Goal: Check status: Check status

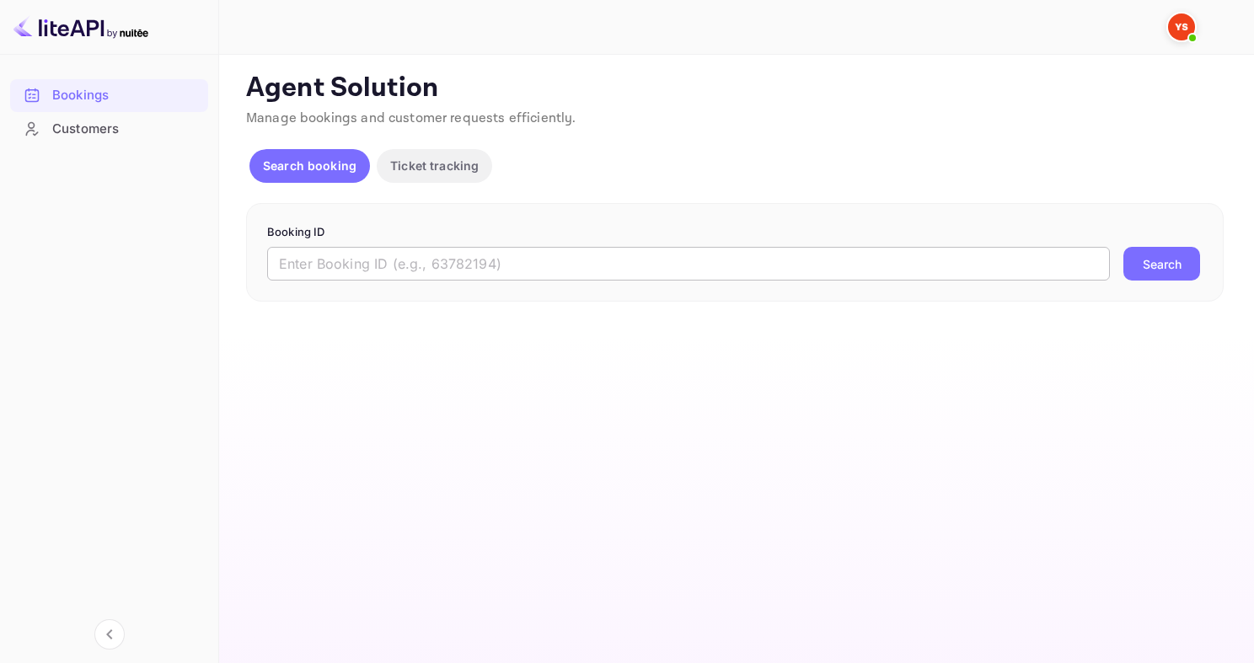
click at [543, 268] on input "text" at bounding box center [688, 264] width 843 height 34
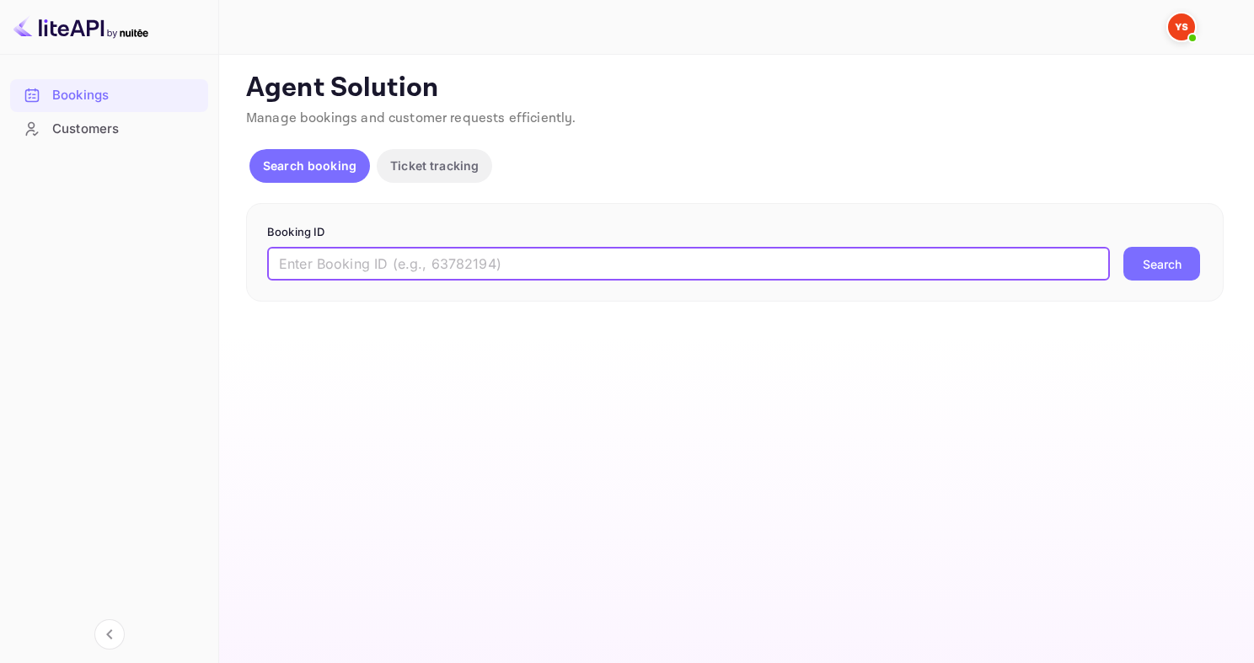
paste input "9142565"
type input "9142565"
click at [1123, 247] on button "Search" at bounding box center [1161, 264] width 77 height 34
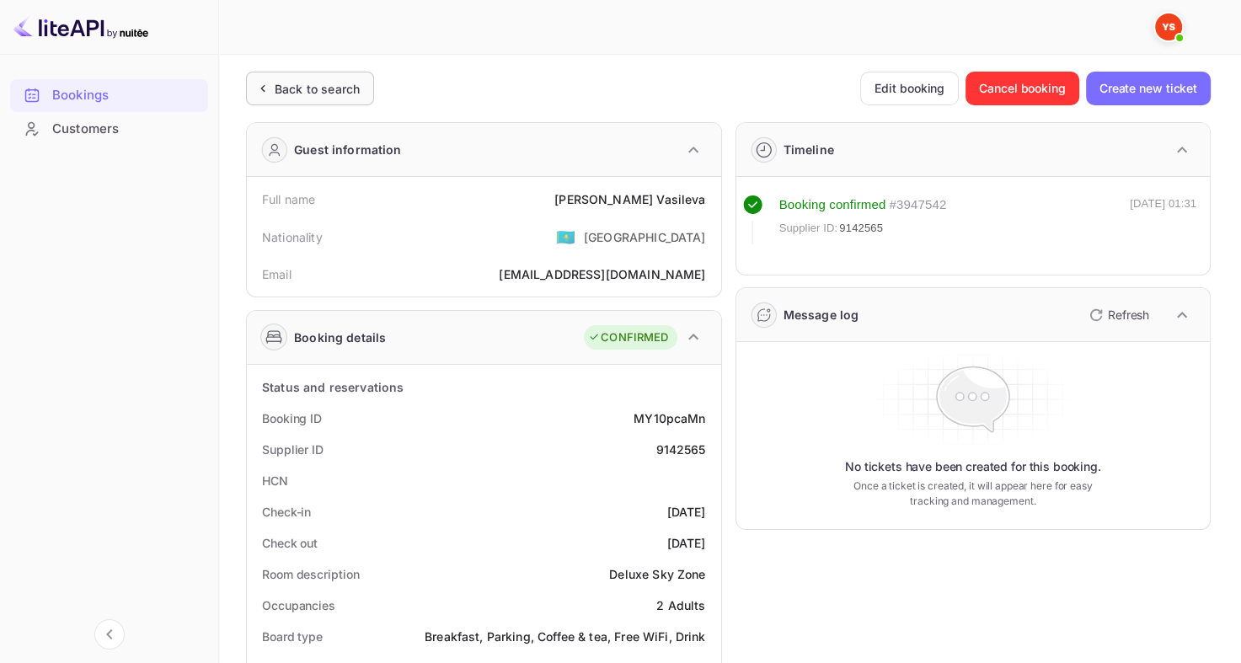
click at [312, 91] on div "Back to search" at bounding box center [317, 89] width 85 height 18
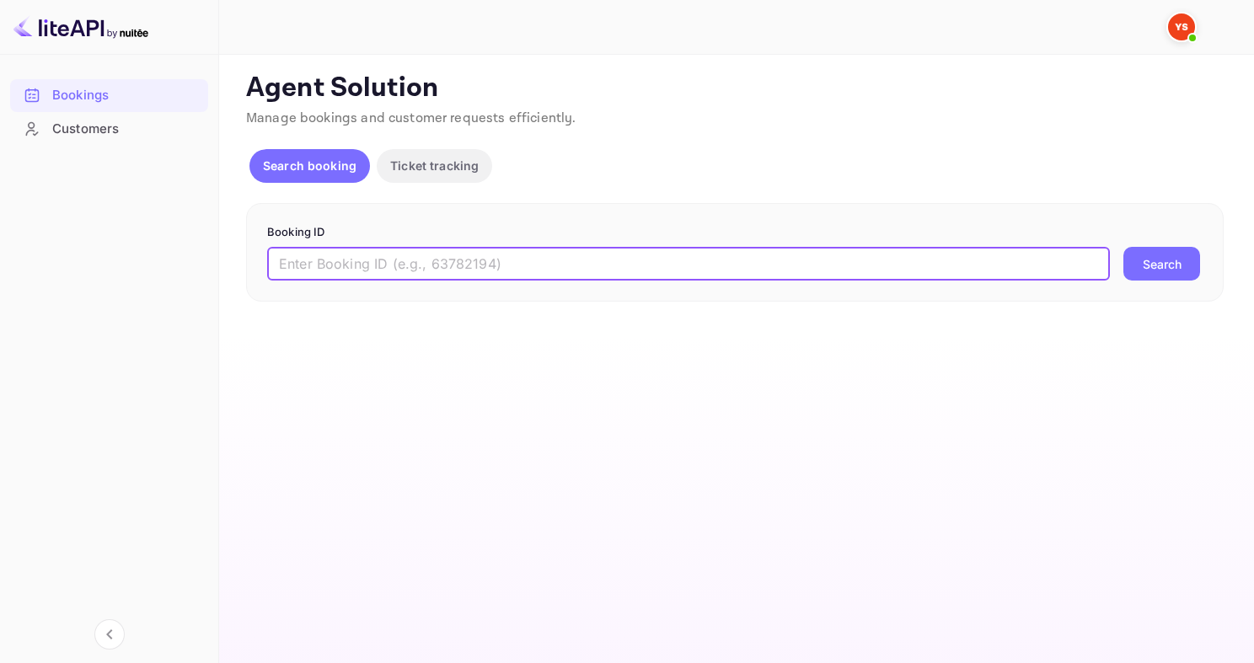
click at [462, 249] on input "text" at bounding box center [688, 264] width 843 height 34
paste input "9530217"
type input "9530217"
click at [1123, 247] on button "Search" at bounding box center [1161, 264] width 77 height 34
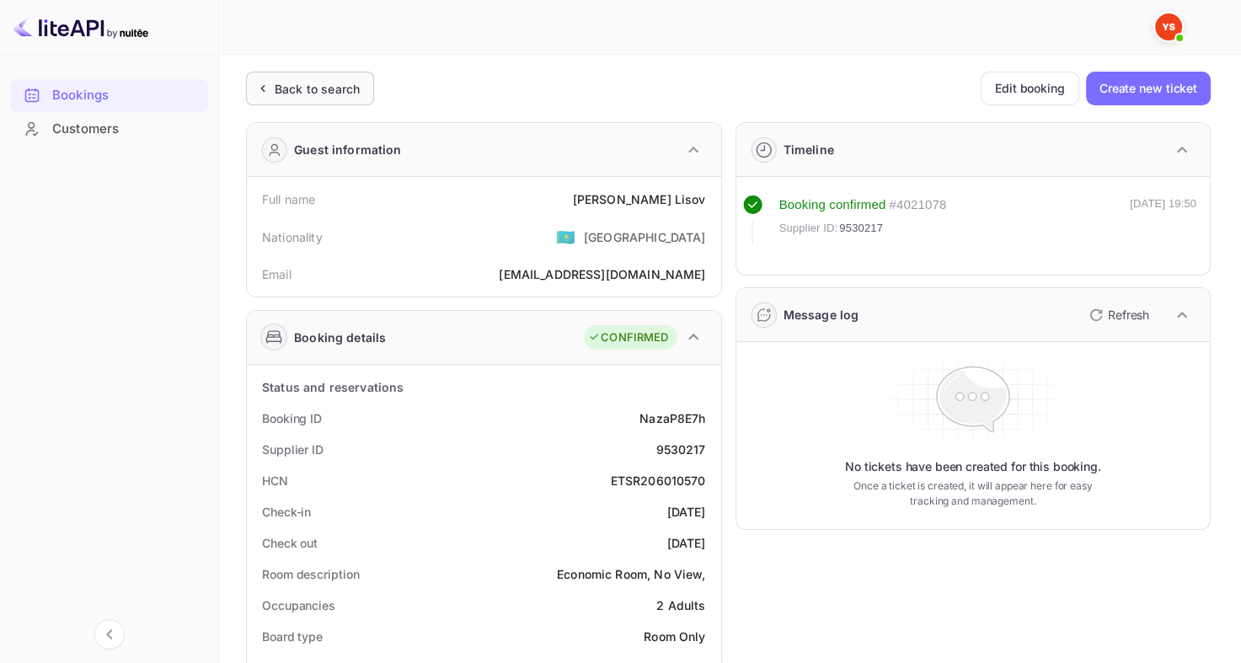
click at [290, 88] on div "Back to search" at bounding box center [317, 89] width 85 height 18
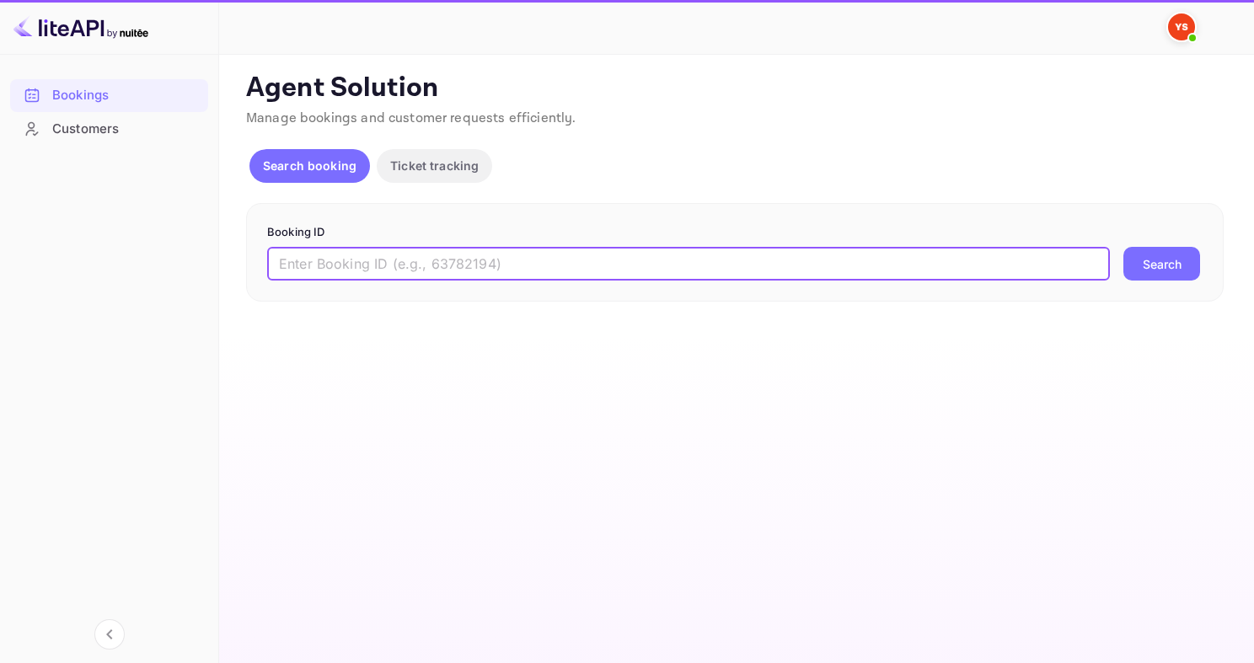
click at [434, 253] on input "text" at bounding box center [688, 264] width 843 height 34
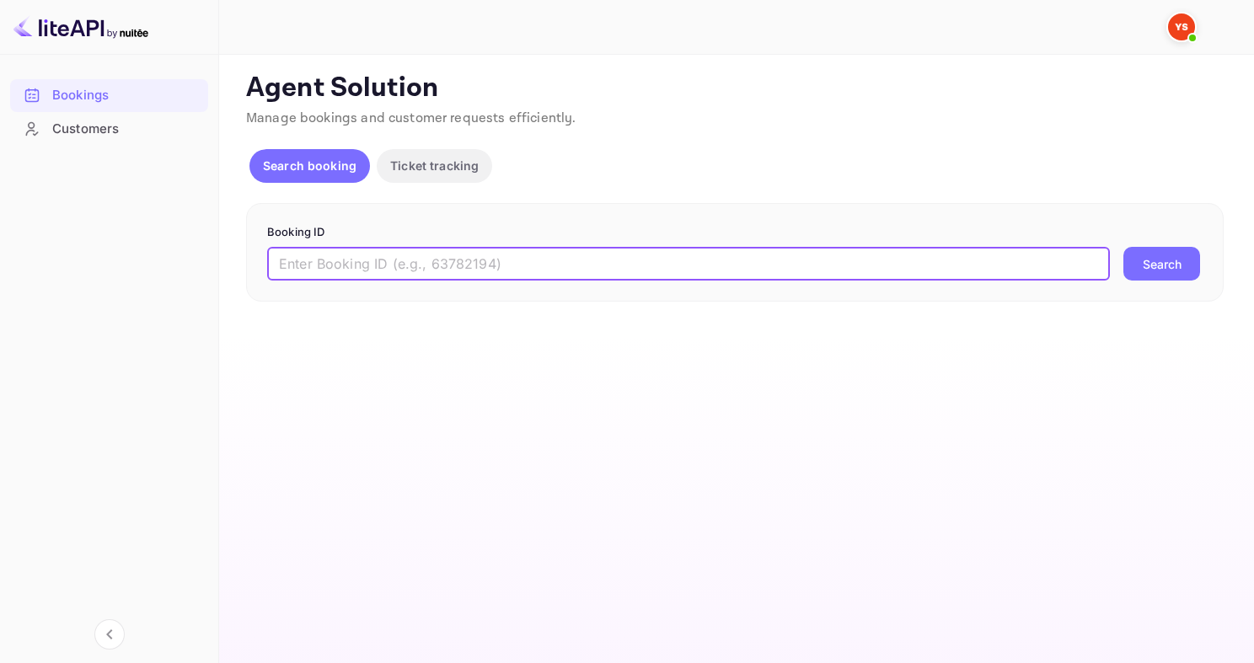
paste input "9142565"
type input "9142565"
click at [1123, 247] on button "Search" at bounding box center [1161, 264] width 77 height 34
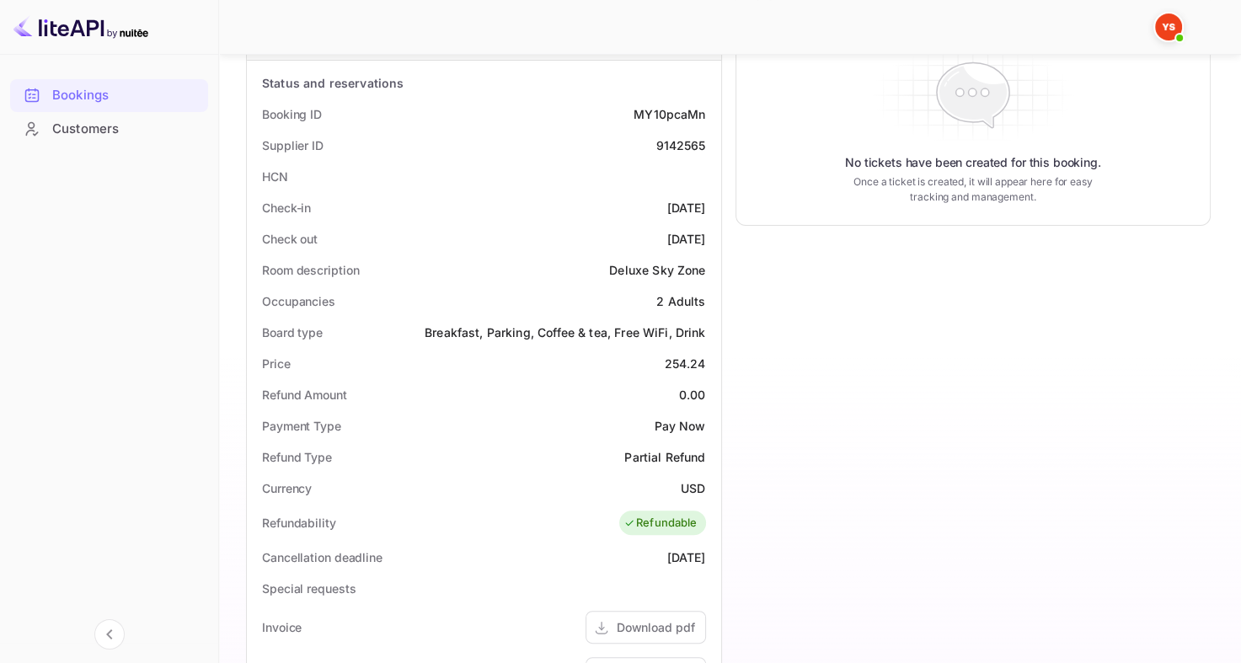
scroll to position [103, 0]
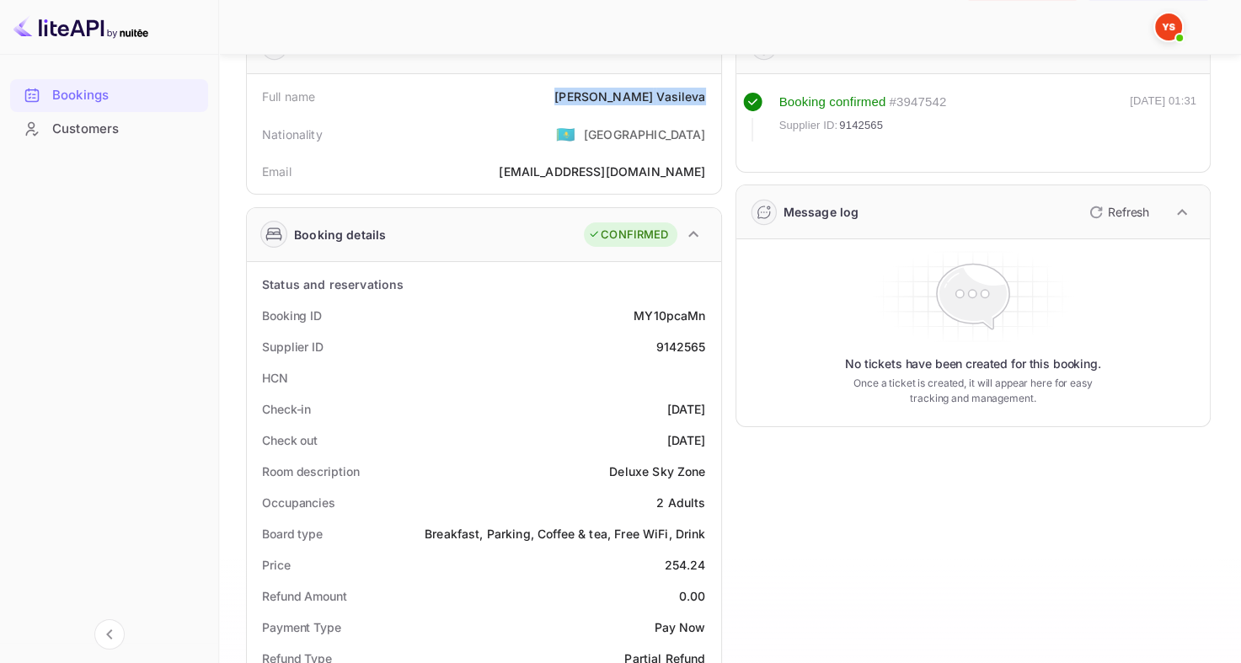
drag, startPoint x: 616, startPoint y: 95, endPoint x: 714, endPoint y: 98, distance: 98.6
click at [714, 98] on div "Full name [PERSON_NAME] Nationality 🇰🇿 [DEMOGRAPHIC_DATA] Email [EMAIL_ADDRESS]…" at bounding box center [484, 134] width 474 height 120
copy div "[PERSON_NAME]"
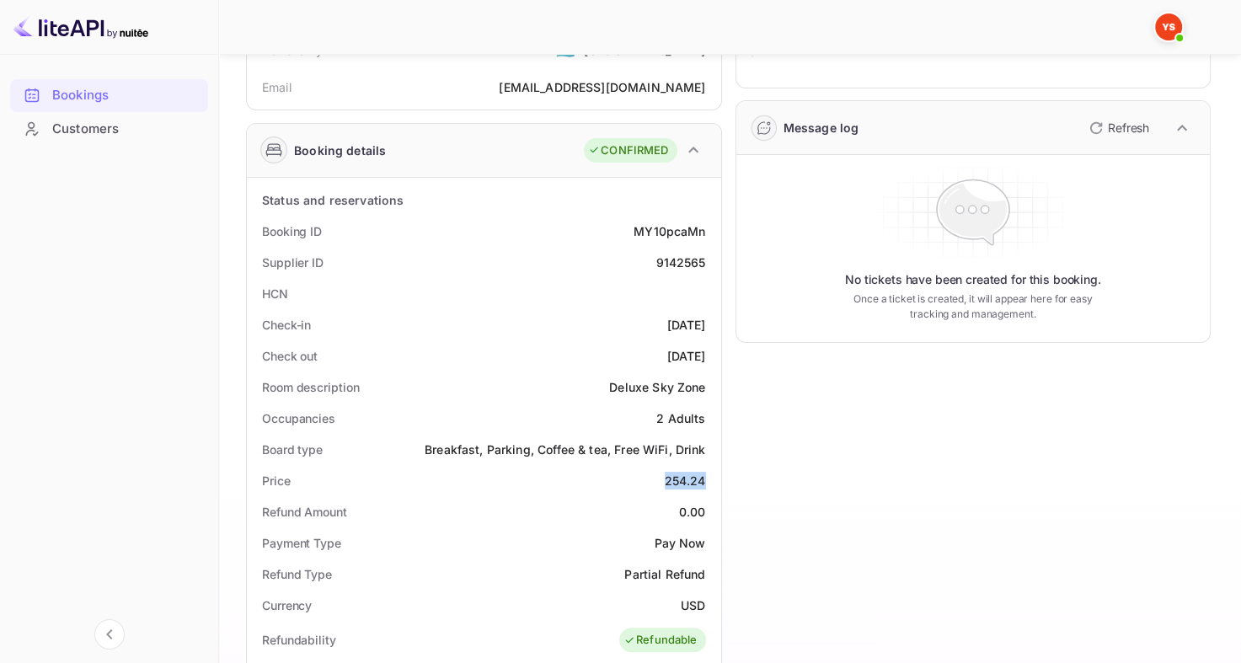
drag, startPoint x: 657, startPoint y: 477, endPoint x: 710, endPoint y: 480, distance: 53.2
click at [710, 480] on div "Price 254.24" at bounding box center [484, 480] width 461 height 31
copy div "254.24"
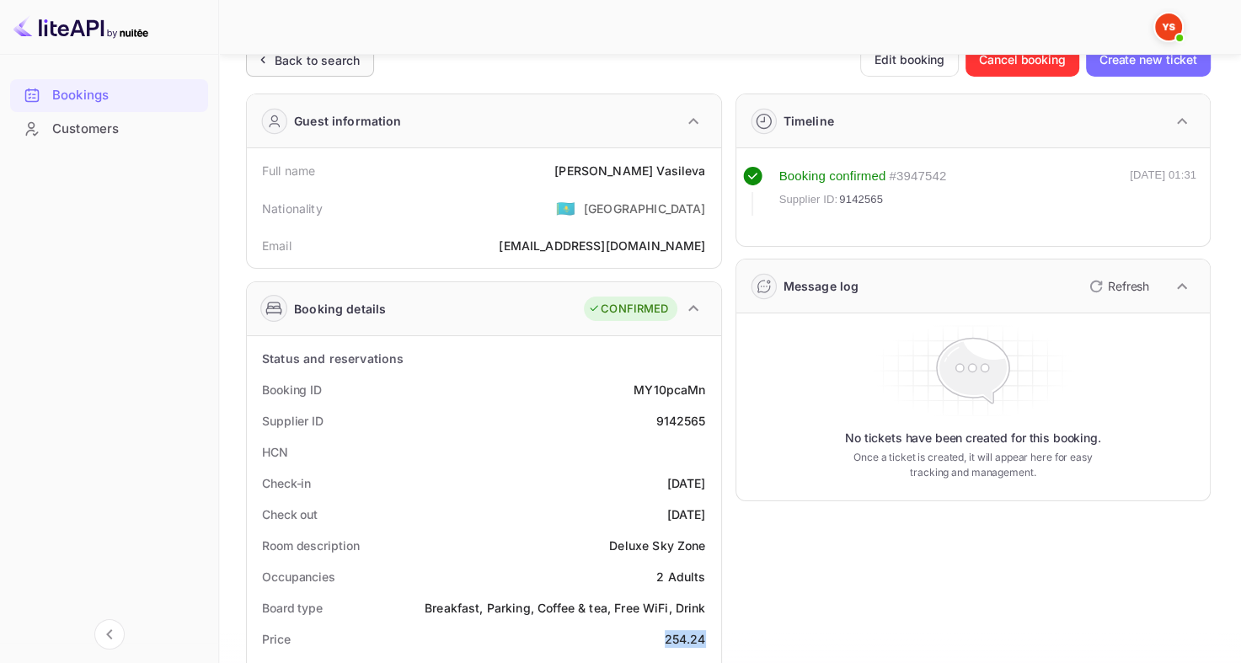
scroll to position [0, 0]
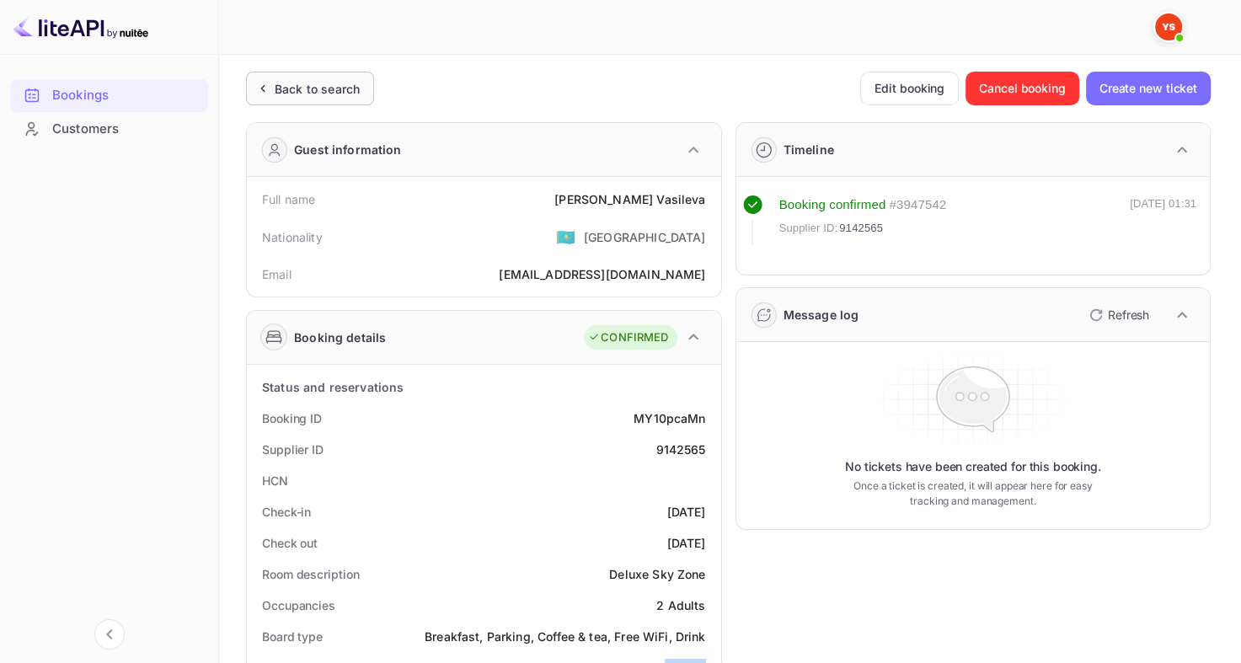
click at [290, 94] on div "Back to search" at bounding box center [317, 89] width 85 height 18
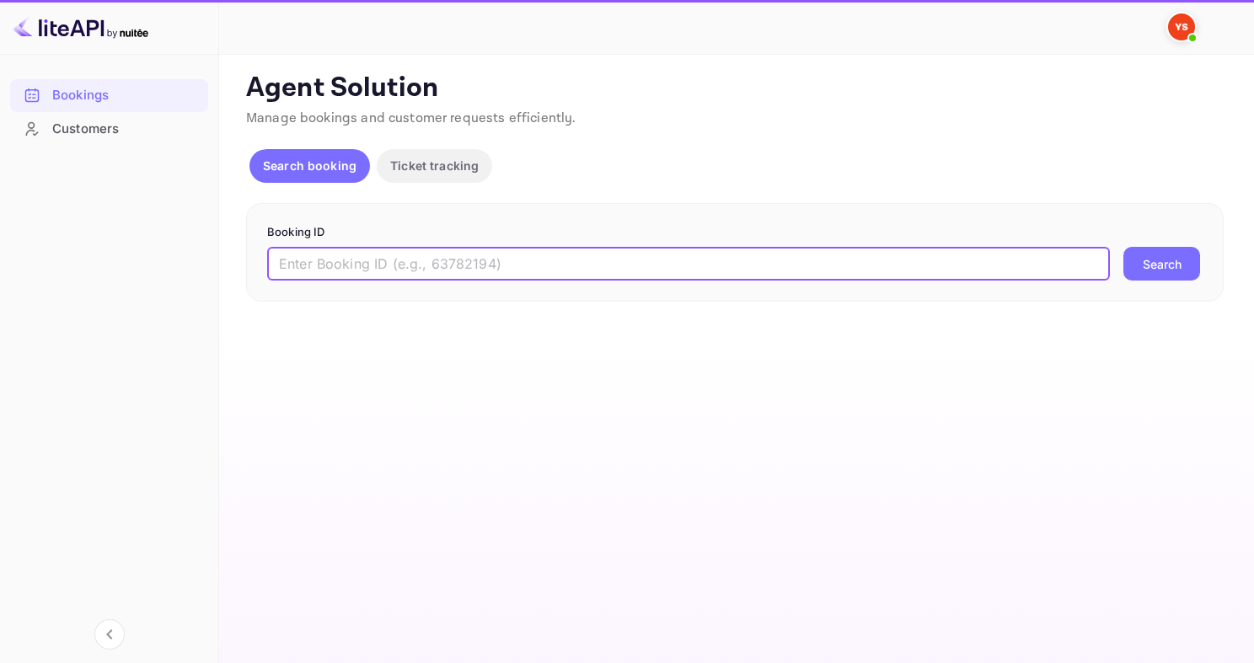
click at [389, 270] on input "text" at bounding box center [688, 264] width 843 height 34
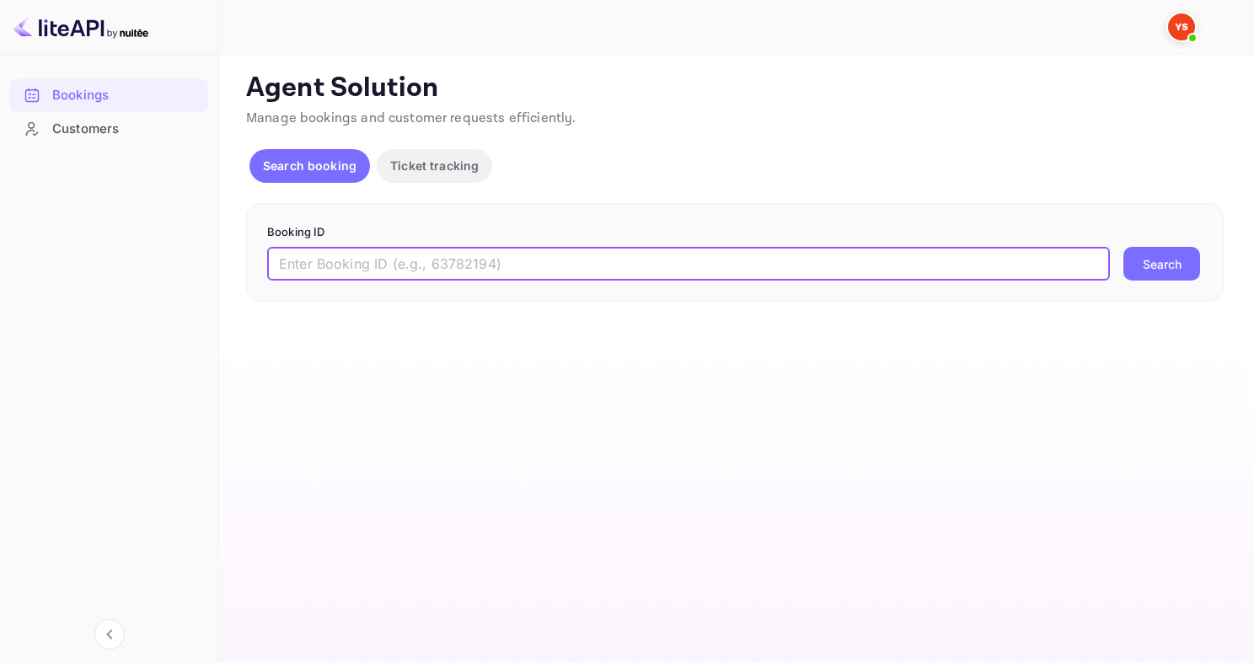
paste input "9530217"
type input "9530217"
click at [1123, 247] on button "Search" at bounding box center [1161, 264] width 77 height 34
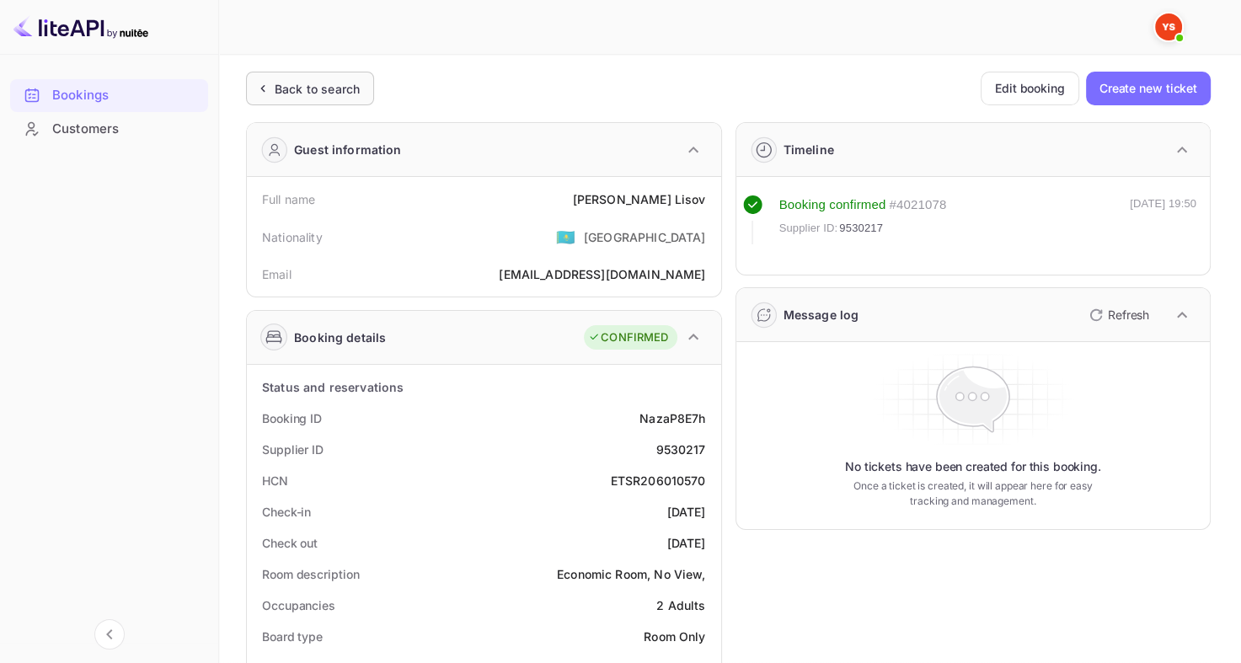
click at [276, 84] on div "Back to search" at bounding box center [317, 89] width 85 height 18
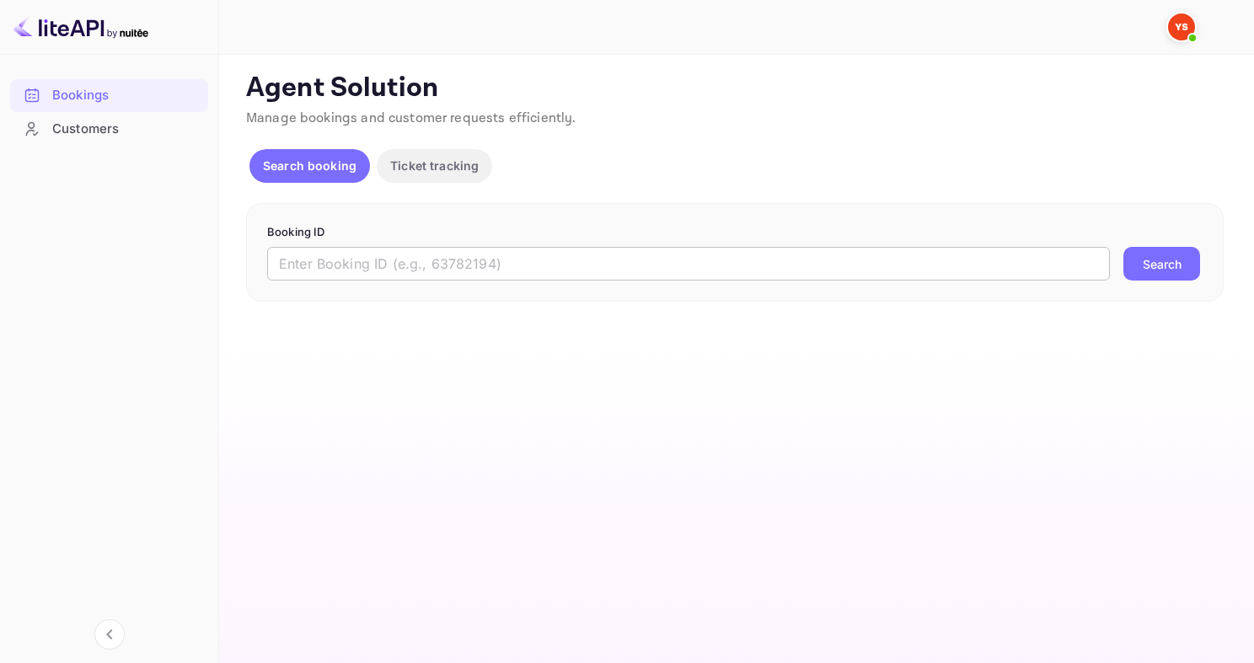
click at [566, 263] on input "text" at bounding box center [688, 264] width 843 height 34
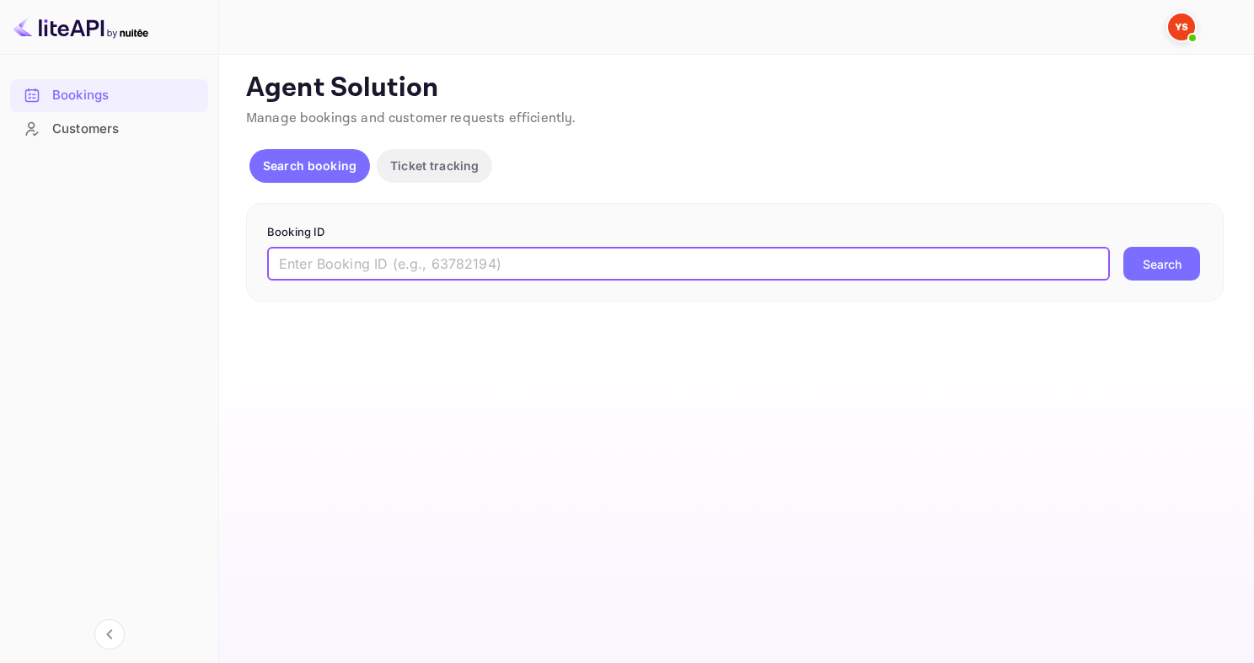
paste input "9509011"
type input "9509011"
click at [1123, 247] on button "Search" at bounding box center [1161, 264] width 77 height 34
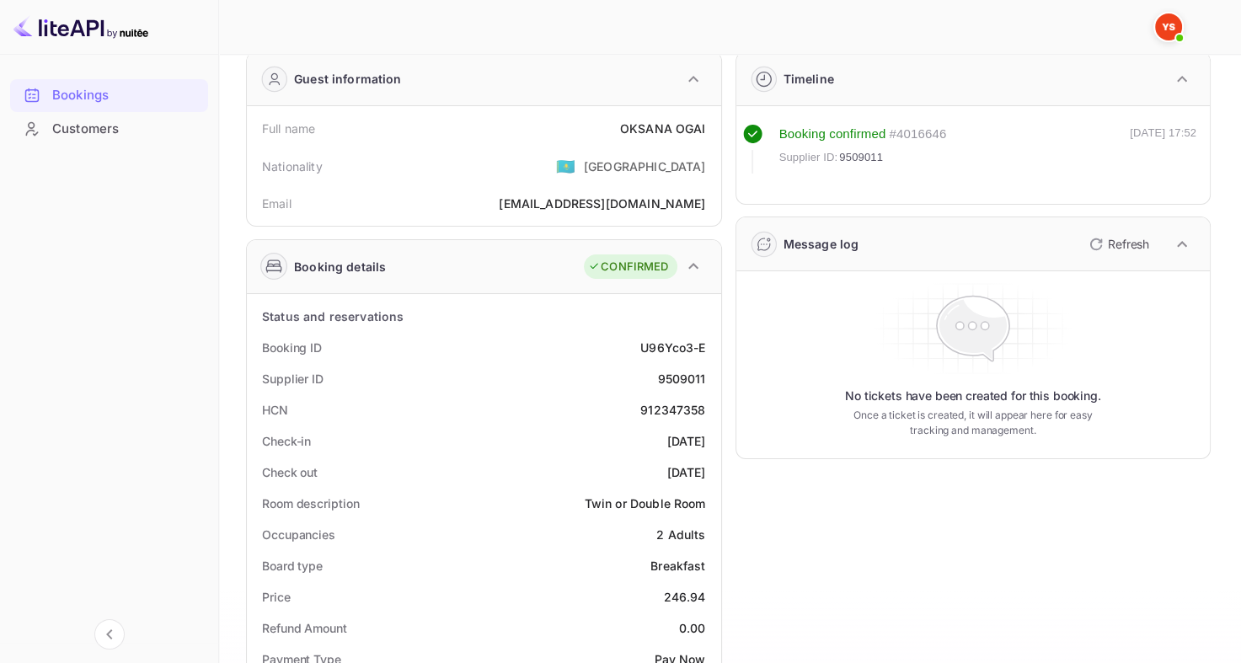
scroll to position [169, 0]
